Goal: Information Seeking & Learning: Learn about a topic

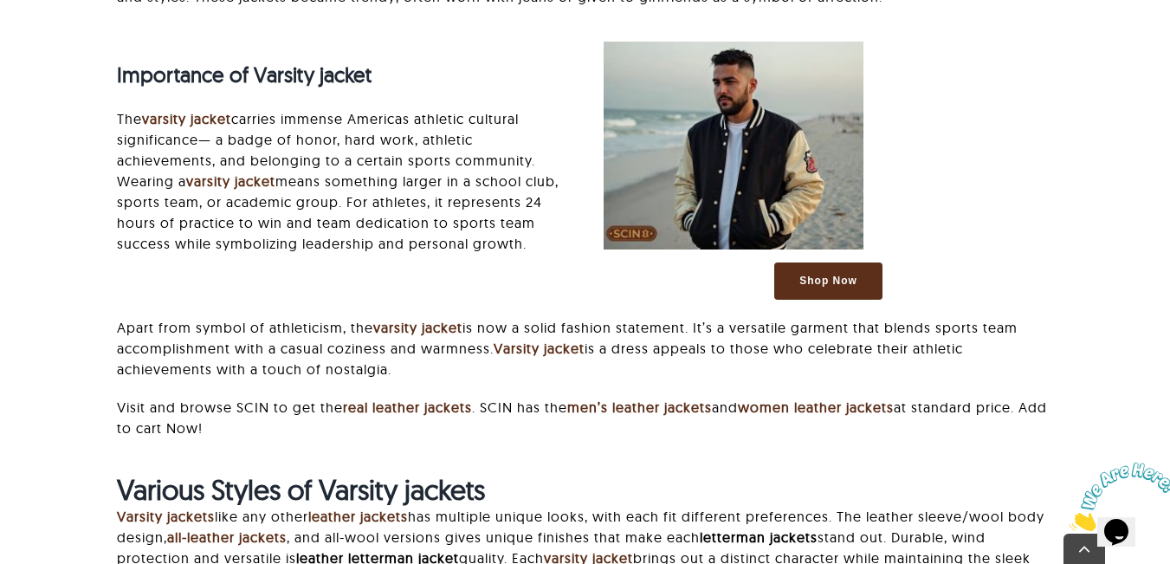
scroll to position [1861, 0]
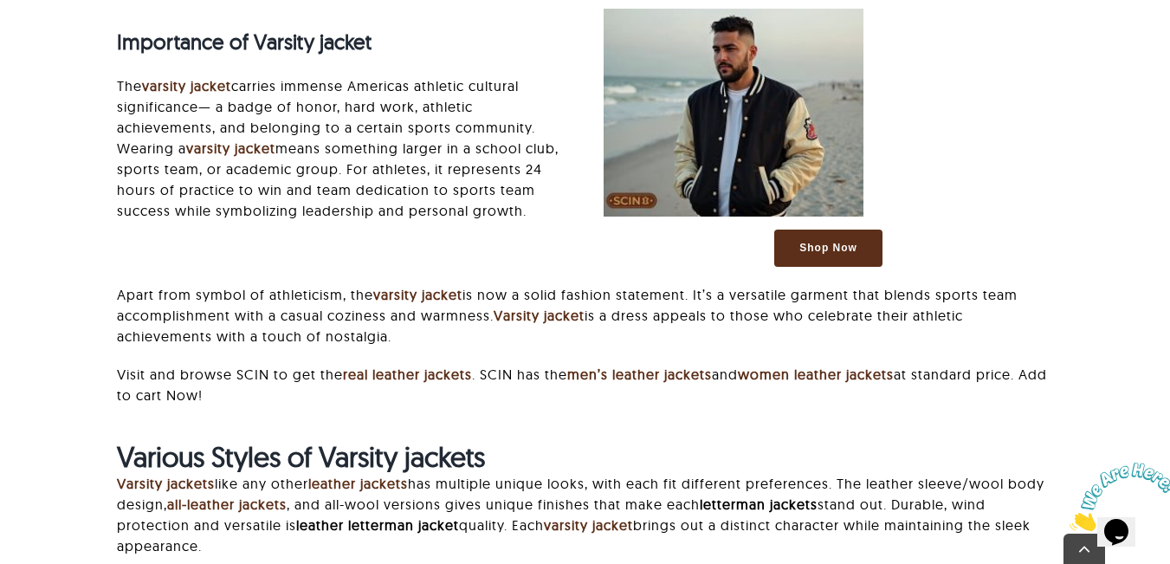
click at [340, 106] on p "The varsity jacket carries immense Americas athletic cultural significance— a b…" at bounding box center [342, 148] width 450 height 146
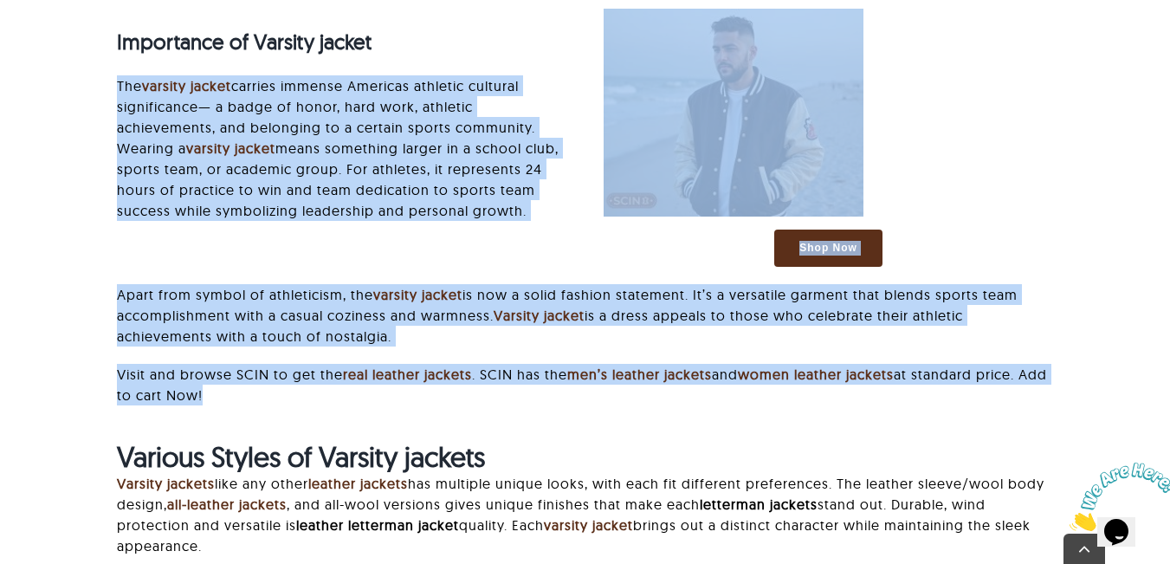
drag, startPoint x: 340, startPoint y: 106, endPoint x: 340, endPoint y: 369, distance: 263.3
click at [340, 369] on div "Importance of Varsity jacket The varsity jacket carries immense Americas athlet…" at bounding box center [585, 224] width 974 height 431
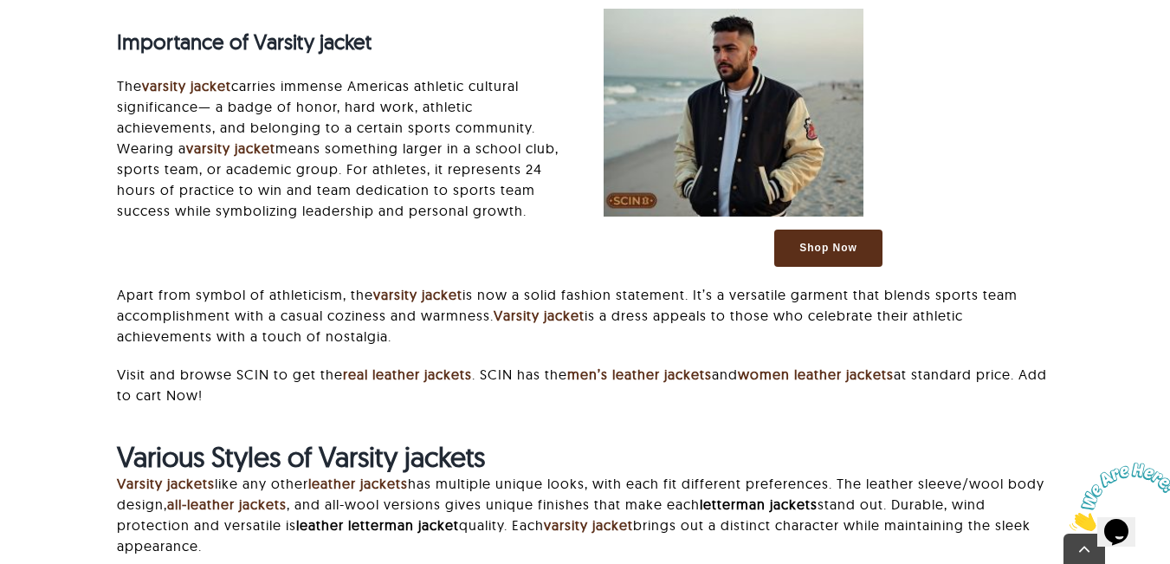
click at [550, 440] on h2 "Various Styles of Varsity jackets" at bounding box center [585, 456] width 936 height 33
click at [125, 75] on p "The varsity jacket carries immense Americas athletic cultural significance— a b…" at bounding box center [342, 148] width 450 height 146
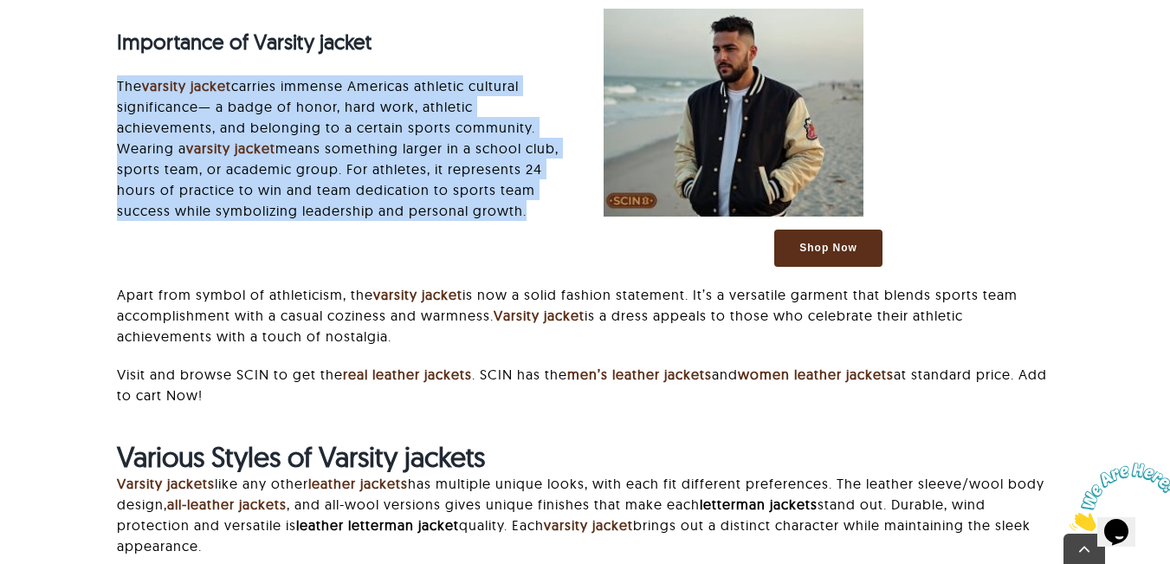
click at [125, 75] on p "The varsity jacket carries immense Americas athletic cultural significance— a b…" at bounding box center [342, 148] width 450 height 146
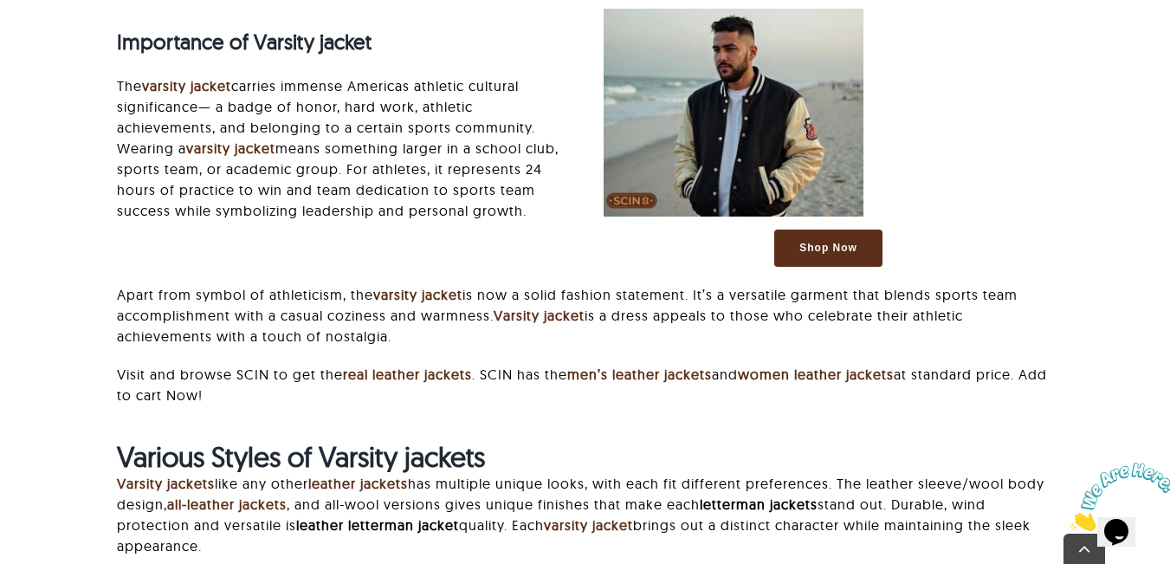
click at [125, 75] on p "The varsity jacket carries immense Americas athletic cultural significance— a b…" at bounding box center [342, 148] width 450 height 146
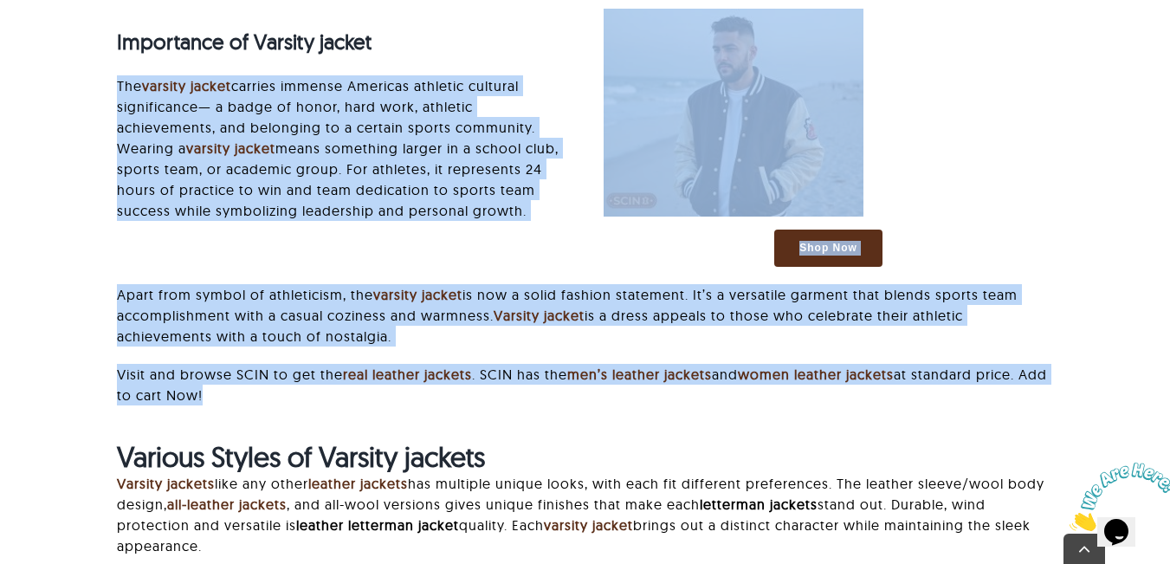
drag, startPoint x: 125, startPoint y: 72, endPoint x: 159, endPoint y: 362, distance: 292.2
click at [159, 362] on div "Importance of Varsity jacket The varsity jacket carries immense Americas athlet…" at bounding box center [585, 224] width 974 height 431
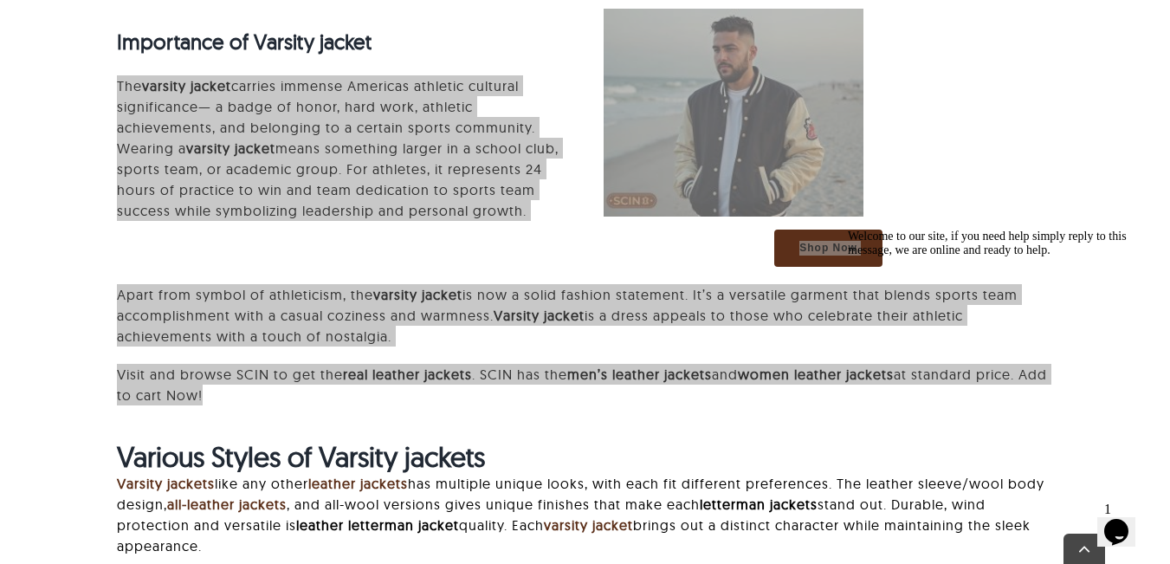
click at [969, 256] on span "Welcome to our site, if you need help simply reply to this message, we are onli…" at bounding box center [987, 243] width 279 height 27
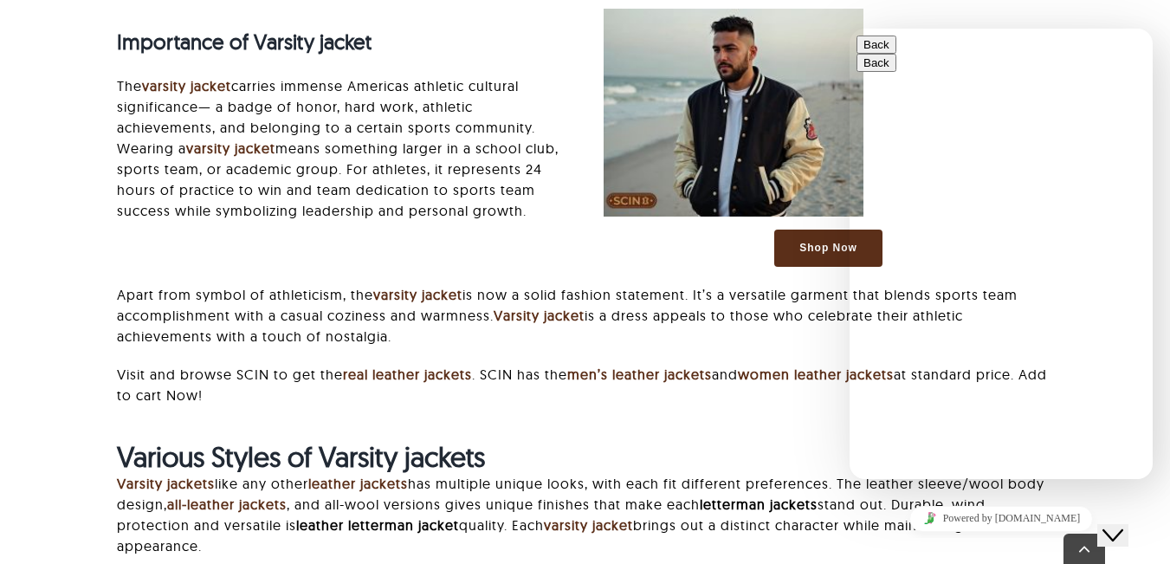
click at [797, 408] on div "Importance of Varsity jacket The varsity jacket carries immense Americas athlet…" at bounding box center [585, 224] width 974 height 431
click at [1110, 524] on button "Close Chat This icon closes the chat window." at bounding box center [1112, 535] width 31 height 23
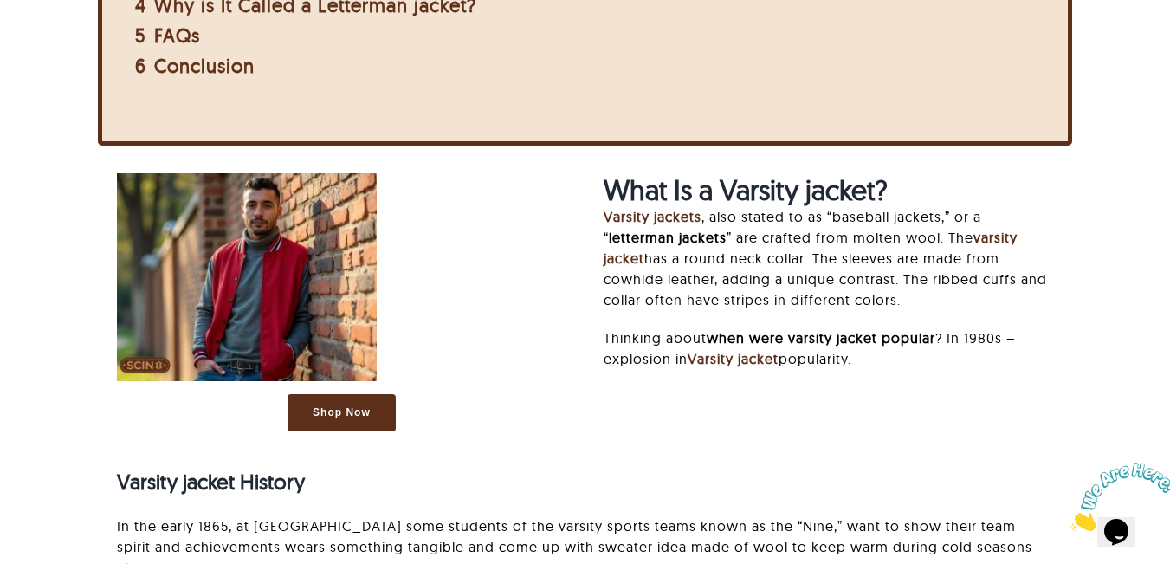
scroll to position [914, 0]
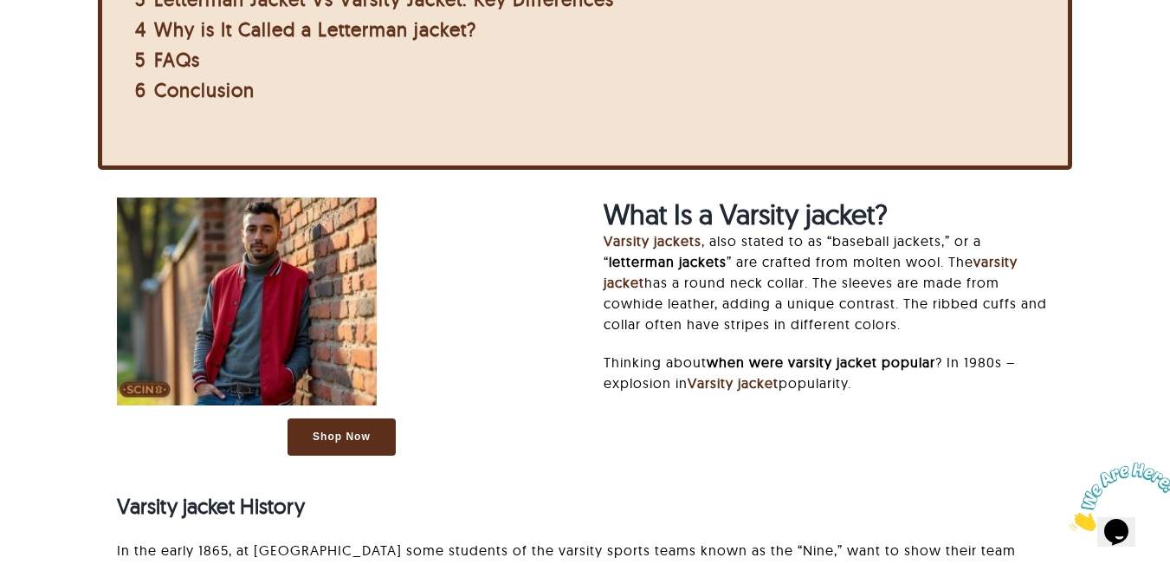
click at [704, 296] on p "Varsity jackets , also stated to as “baseball jackets,” or a “ letterman jacket…" at bounding box center [829, 282] width 450 height 104
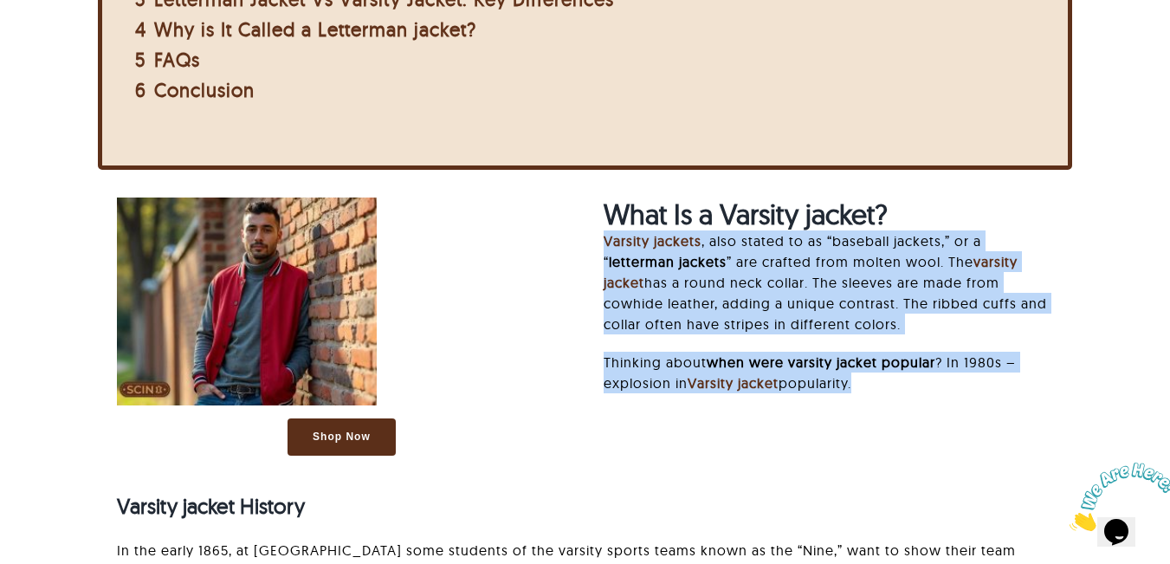
drag, startPoint x: 704, startPoint y: 296, endPoint x: 725, endPoint y: 365, distance: 71.5
click at [725, 365] on div "What Is a Varsity jacket? Varsity jackets , also stated to as “baseball jackets…" at bounding box center [829, 303] width 450 height 213
copy div "Varsity jackets , also stated to as “baseball jackets,” or a “ letterman jacket…"
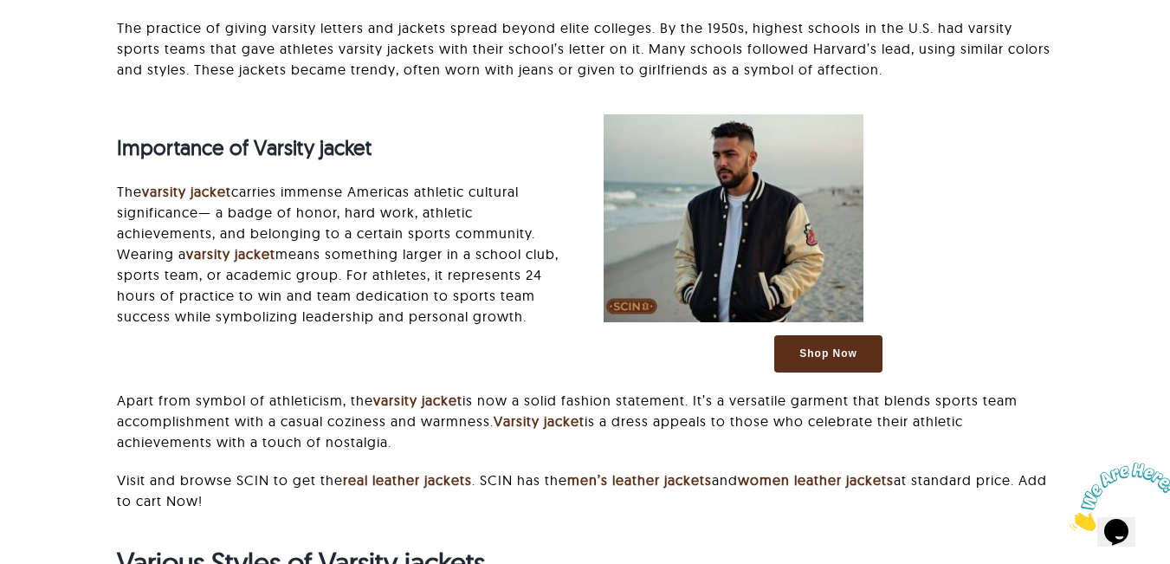
scroll to position [1730, 0]
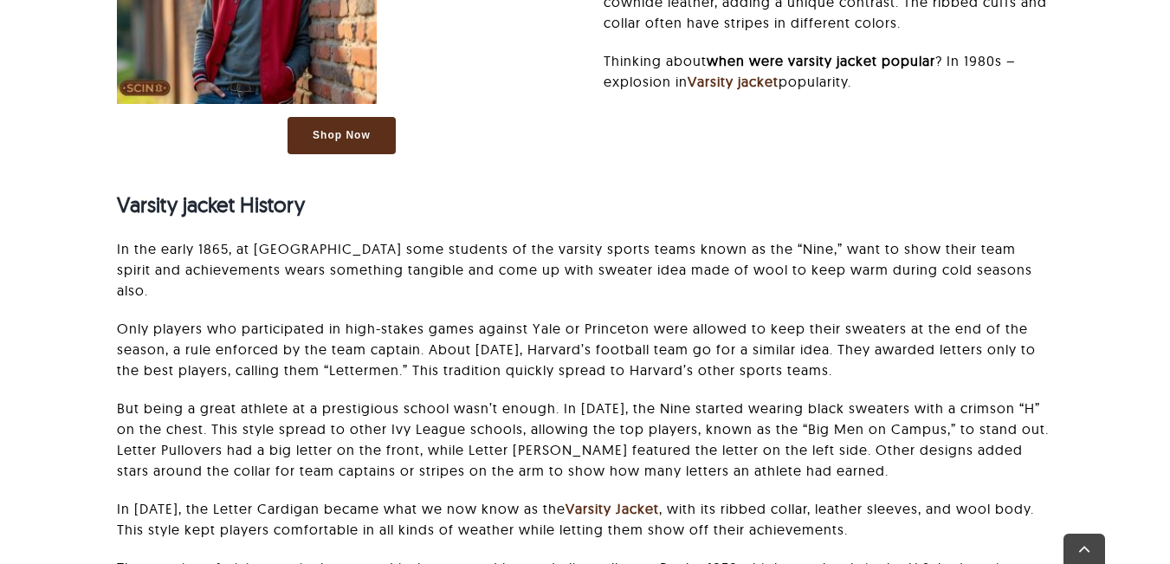
scroll to position [1330, 0]
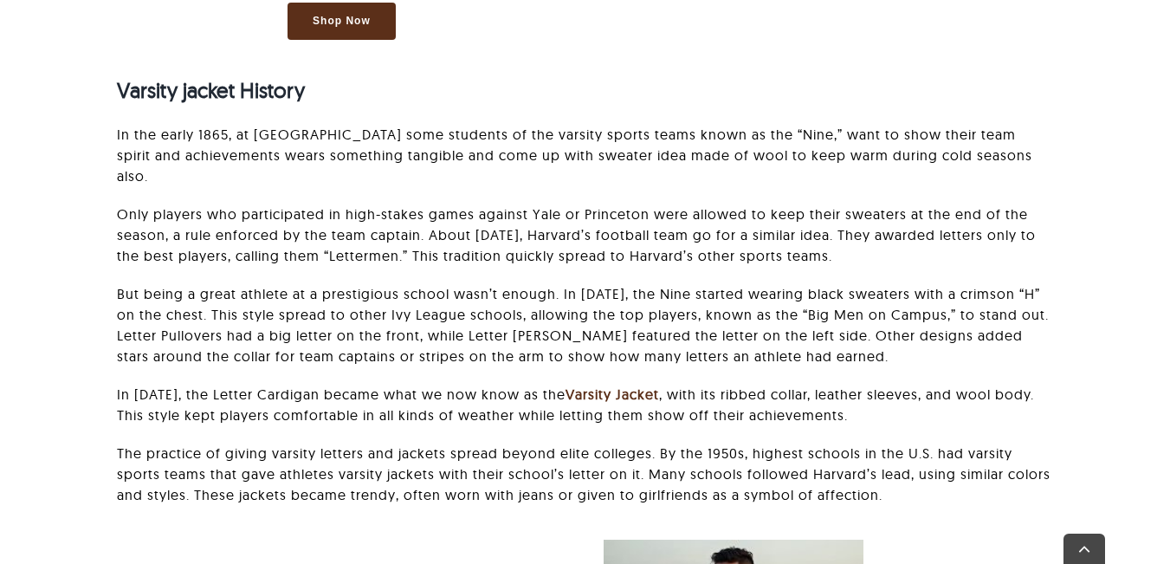
drag, startPoint x: 1182, startPoint y: 229, endPoint x: 1182, endPoint y: 184, distance: 45.0
click at [249, 92] on strong "Varsity jacket History" at bounding box center [211, 90] width 188 height 26
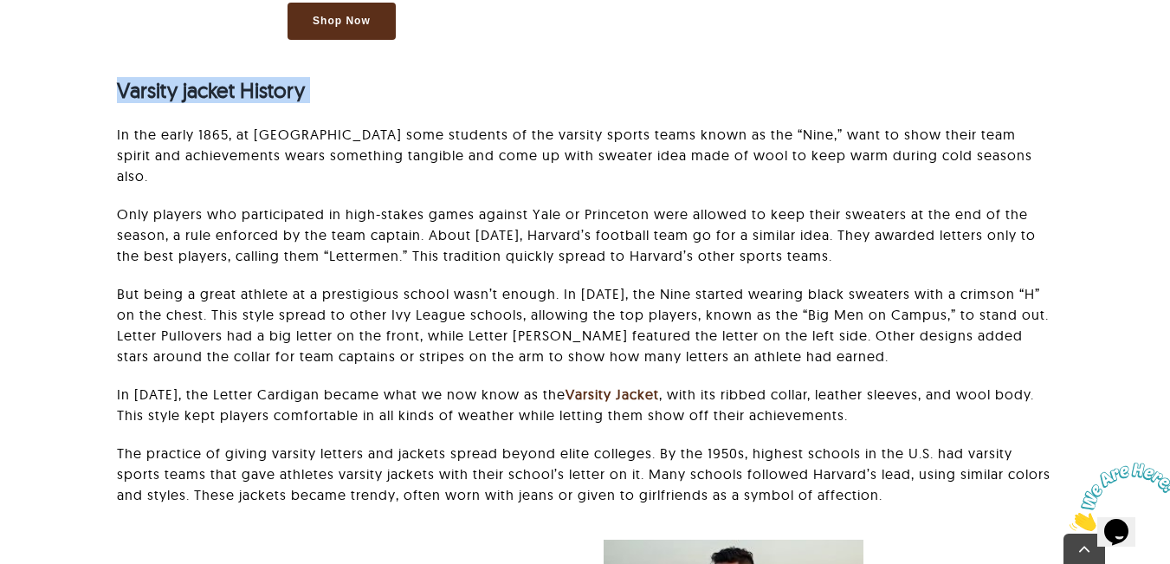
click at [249, 92] on strong "Varsity jacket History" at bounding box center [211, 90] width 188 height 26
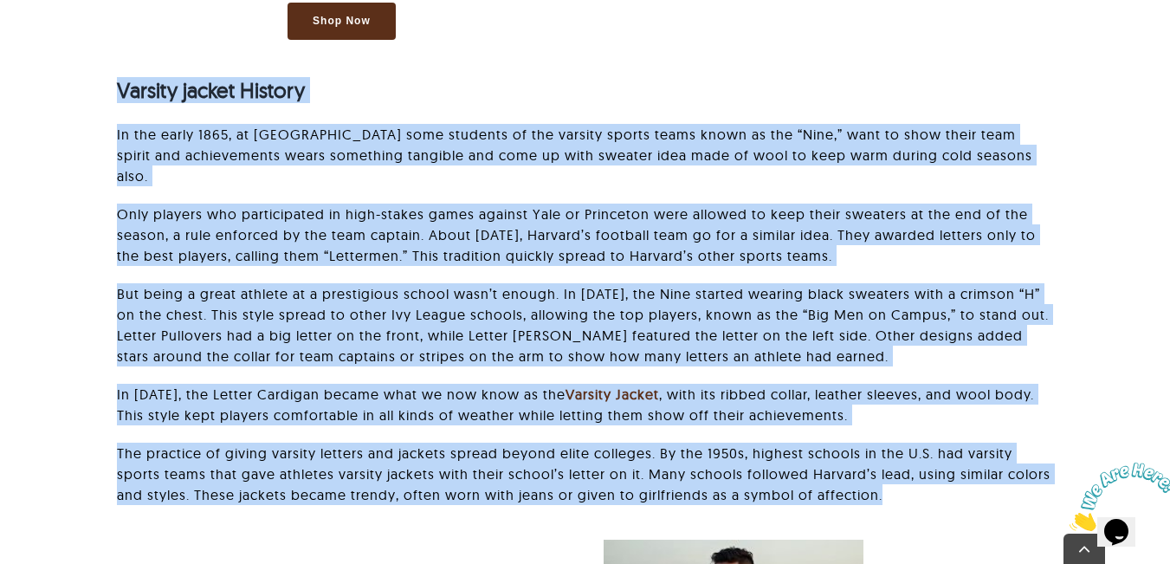
drag, startPoint x: 249, startPoint y: 92, endPoint x: 313, endPoint y: 429, distance: 343.0
click at [313, 429] on div "Varsity jacket History In the early 1865, at [GEOGRAPHIC_DATA] some students of…" at bounding box center [585, 289] width 936 height 465
copy div "Varsity jacket History In the early 1865, at Harvard University some students o…"
click at [366, 141] on p "In the early 1865, at [GEOGRAPHIC_DATA] some students of the varsity sports tea…" at bounding box center [585, 155] width 936 height 62
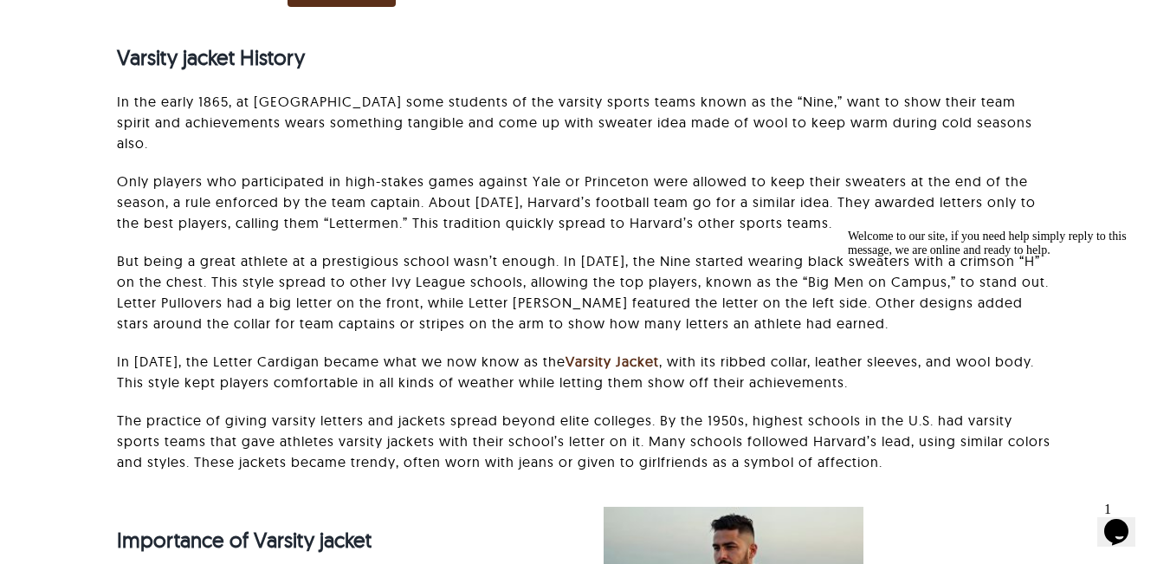
scroll to position [1355, 0]
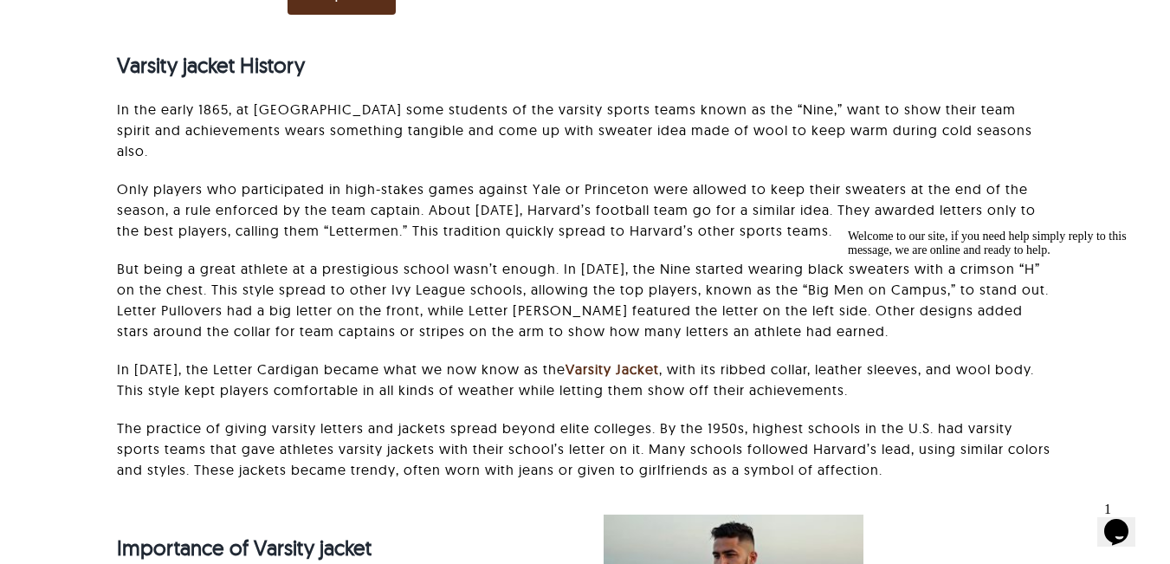
click at [253, 104] on p "In the early 1865, at [GEOGRAPHIC_DATA] some students of the varsity sports tea…" at bounding box center [585, 130] width 936 height 62
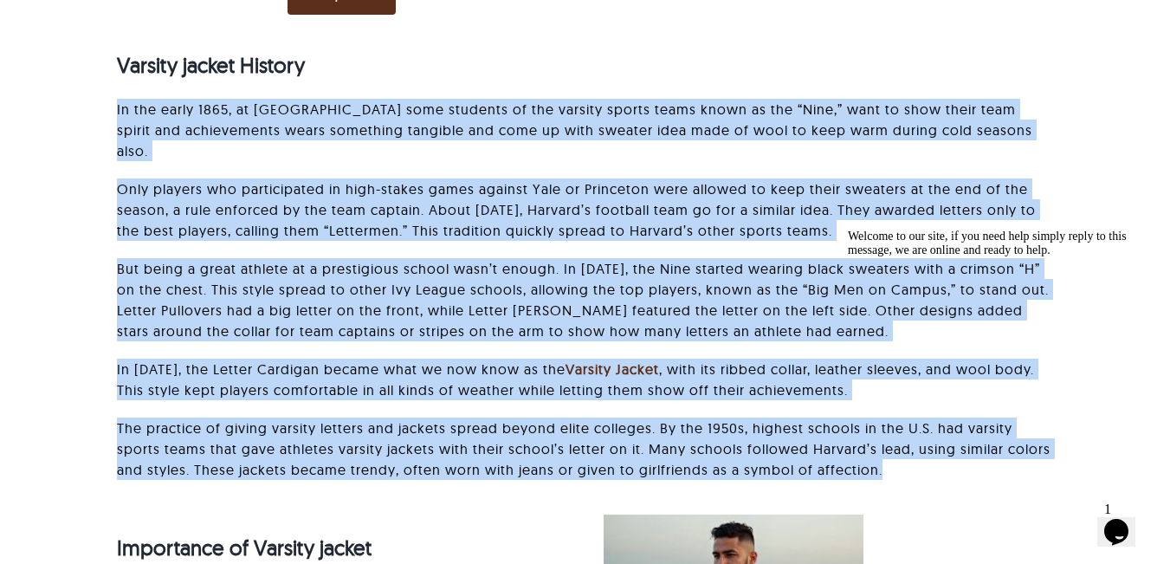
drag, startPoint x: 253, startPoint y: 104, endPoint x: 262, endPoint y: 416, distance: 311.9
click at [262, 416] on div "Varsity jacket History In the early 1865, at [GEOGRAPHIC_DATA] some students of…" at bounding box center [585, 264] width 936 height 465
copy div "Lo ips dolor 2738, si Ametcon Adipiscing elit seddoeiu te inc utlabor etdolo ma…"
click at [294, 122] on p "In the early 1865, at [GEOGRAPHIC_DATA] some students of the varsity sports tea…" at bounding box center [585, 130] width 936 height 62
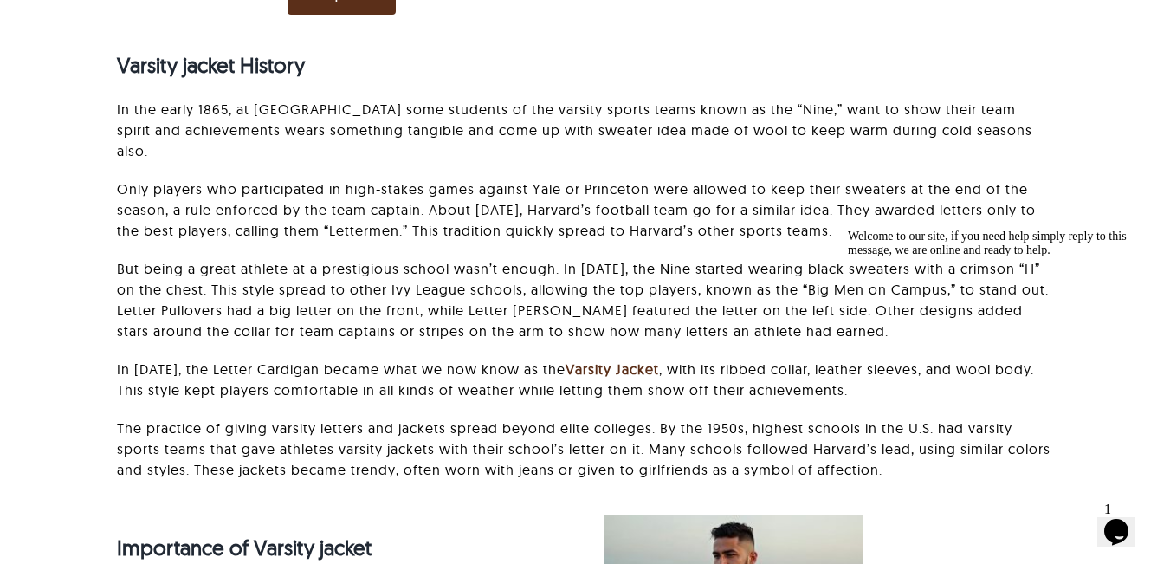
click at [808, 114] on p "In the early 1865, at [GEOGRAPHIC_DATA] some students of the varsity sports tea…" at bounding box center [585, 130] width 936 height 62
click at [950, 114] on p "In the early 1865, at [GEOGRAPHIC_DATA] some students of the varsity sports tea…" at bounding box center [585, 130] width 936 height 62
click at [1040, 114] on p "In the early 1865, at [GEOGRAPHIC_DATA] some students of the varsity sports tea…" at bounding box center [585, 130] width 936 height 62
